Goal: Task Accomplishment & Management: Manage account settings

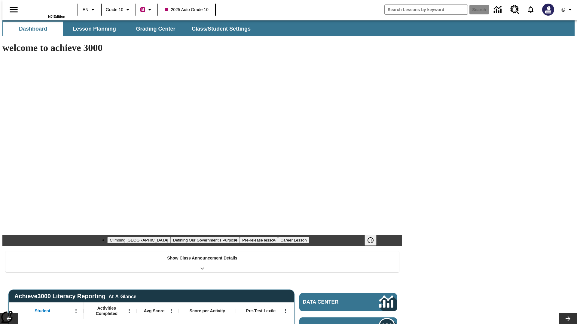
type input "-1"
click at [153, 29] on button "Grading Center" at bounding box center [156, 29] width 60 height 14
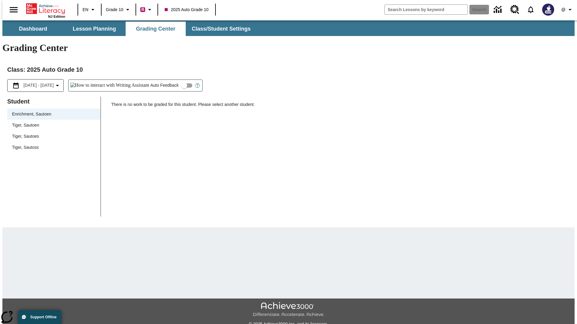
click at [52, 122] on span "Tiger, Sautoen" at bounding box center [54, 125] width 84 height 6
click at [167, 80] on input "Auto Feedback" at bounding box center [184, 85] width 34 height 11
checkbox input "true"
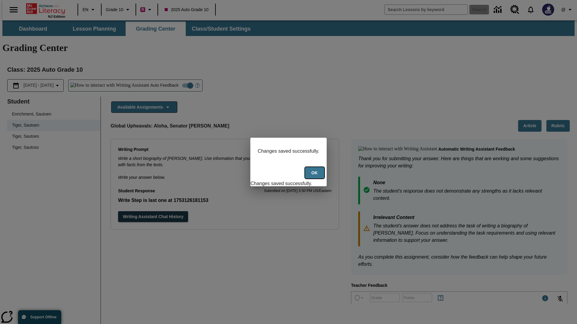
click at [315, 176] on button "Ok" at bounding box center [314, 173] width 19 height 12
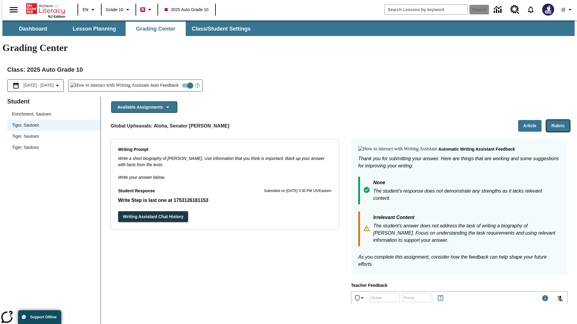
click at [560, 120] on button "Rubric" at bounding box center [557, 126] width 23 height 12
click at [532, 120] on button "Article" at bounding box center [529, 126] width 23 height 12
click at [89, 10] on icon "Language: EN, Select a language" at bounding box center [92, 9] width 7 height 7
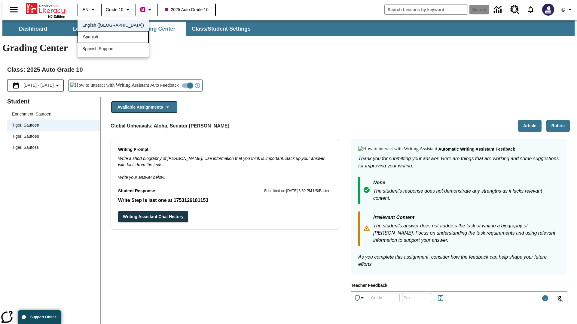
click at [100, 38] on div "Spanish" at bounding box center [113, 37] width 71 height 12
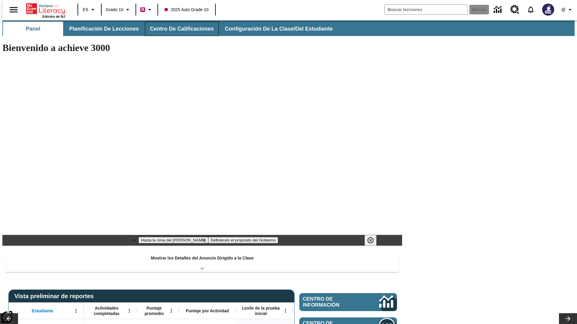
click at [177, 29] on button "Centro de calificaciones" at bounding box center [182, 29] width 74 height 14
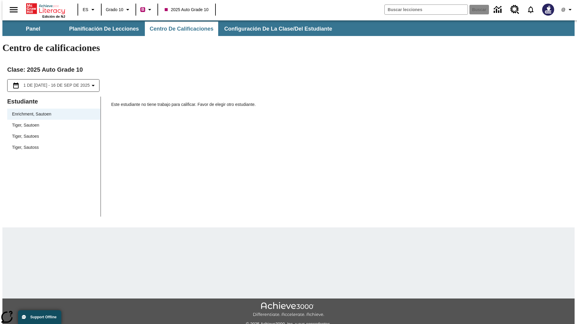
click at [52, 122] on span "Tiger, Sautoen" at bounding box center [54, 125] width 84 height 6
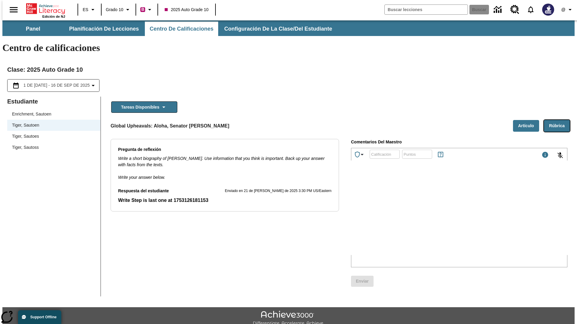
click at [559, 120] on button "Rúbrica" at bounding box center [557, 126] width 26 height 12
click at [528, 120] on button "Artículo" at bounding box center [526, 126] width 26 height 12
